Goal: Task Accomplishment & Management: Use online tool/utility

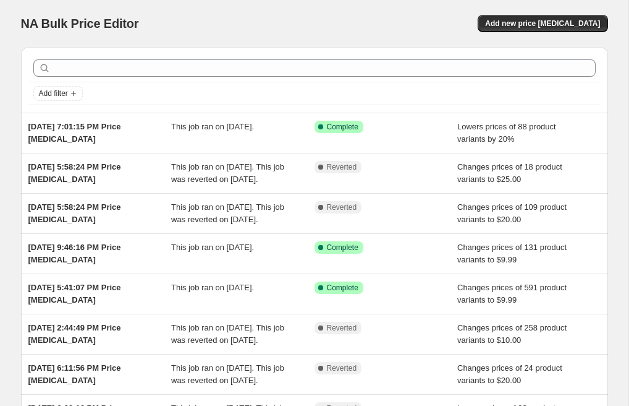
click at [270, 42] on div "NA Bulk Price Editor. This page is ready NA Bulk Price Editor Add new price [ME…" at bounding box center [314, 23] width 587 height 47
click at [576, 0] on div "NA Bulk Price Editor. This page is ready NA Bulk Price Editor Add new price [ME…" at bounding box center [314, 23] width 587 height 47
click at [600, 91] on div "Add filter" at bounding box center [314, 93] width 573 height 22
click at [235, 12] on div "NA Bulk Price Editor. This page is ready NA Bulk Price Editor Add new price [ME…" at bounding box center [314, 23] width 587 height 47
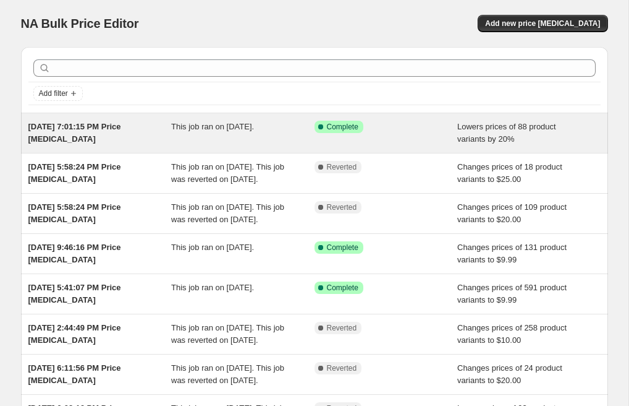
click at [188, 141] on div "This job ran on [DATE]." at bounding box center [242, 133] width 143 height 25
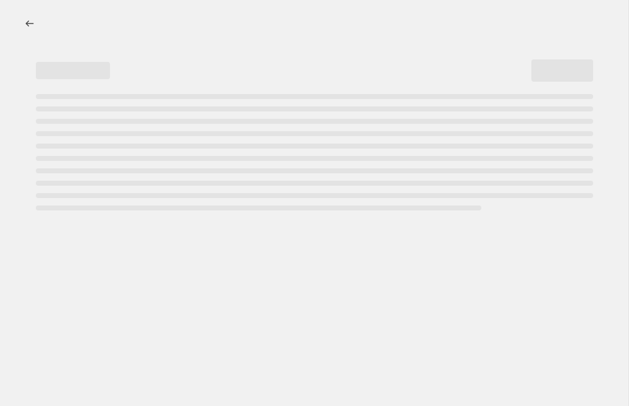
select select "percentage"
select select "no_change"
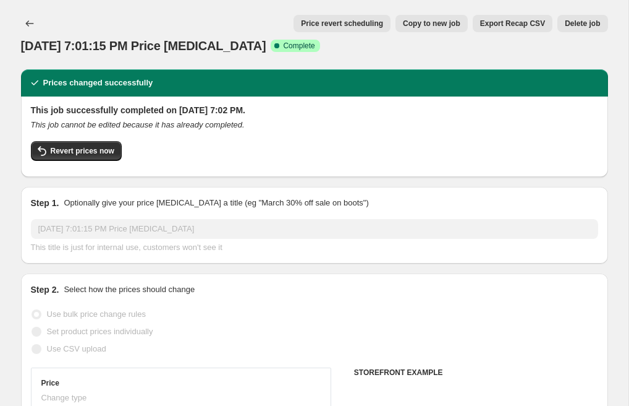
select select "collection"
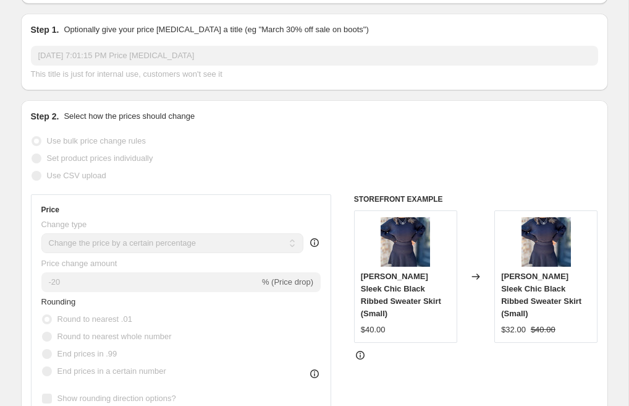
scroll to position [116, 0]
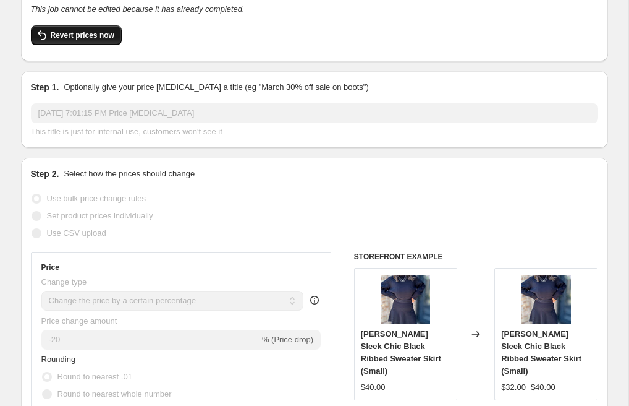
click at [94, 30] on button "Revert prices now" at bounding box center [76, 35] width 91 height 20
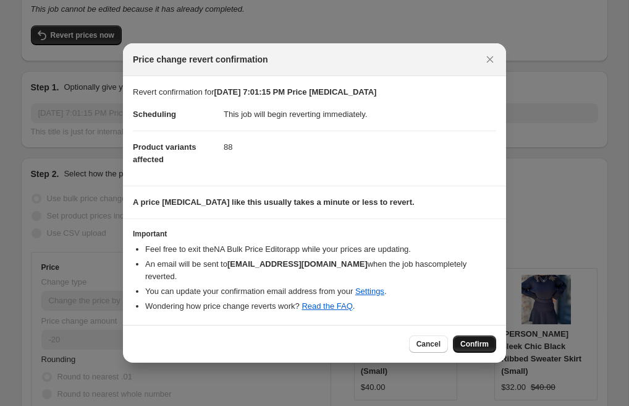
click at [480, 339] on span "Confirm" at bounding box center [475, 344] width 28 height 10
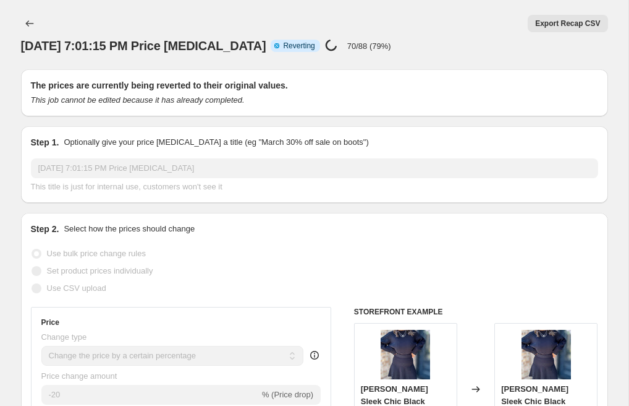
select select "percentage"
select select "no_change"
select select "collection"
